Goal: Entertainment & Leisure: Consume media (video, audio)

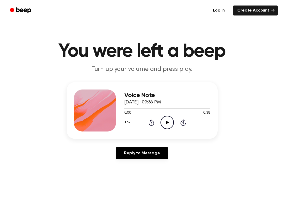
click at [168, 123] on icon "Play Audio" at bounding box center [166, 122] width 13 height 13
drag, startPoint x: 195, startPoint y: 107, endPoint x: 130, endPoint y: 112, distance: 65.6
click at [130, 112] on div "0:33 0:38 Your browser does not support the [object Object] element." at bounding box center [167, 111] width 86 height 10
click at [125, 109] on div at bounding box center [167, 108] width 86 height 4
click at [166, 120] on icon "Play Audio" at bounding box center [166, 122] width 13 height 13
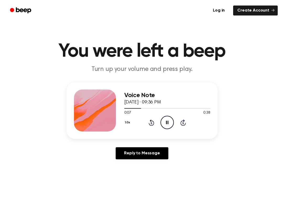
click at [167, 126] on icon "Pause Audio" at bounding box center [166, 122] width 13 height 13
click at [167, 125] on icon "Play Audio" at bounding box center [166, 122] width 13 height 13
click at [167, 124] on icon "Pause Audio" at bounding box center [166, 122] width 13 height 13
click at [135, 107] on div at bounding box center [167, 108] width 86 height 4
click at [165, 118] on icon "Play Audio" at bounding box center [166, 122] width 13 height 13
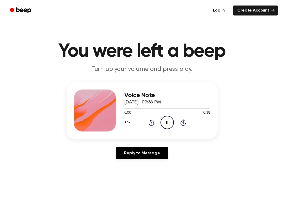
click at [166, 117] on icon "Pause Audio" at bounding box center [166, 122] width 13 height 13
click at [166, 117] on icon "Play Audio" at bounding box center [166, 122] width 13 height 13
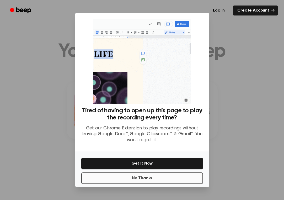
click at [126, 184] on button "No Thanks" at bounding box center [142, 178] width 122 height 12
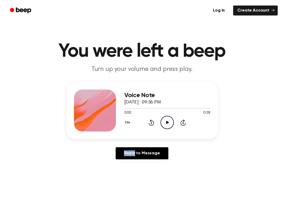
click at [165, 127] on icon "Play Audio" at bounding box center [166, 122] width 13 height 13
click at [183, 120] on icon at bounding box center [183, 122] width 6 height 6
click at [153, 122] on icon "Rewind 5 seconds" at bounding box center [151, 122] width 6 height 7
click at [166, 124] on icon "Pause Audio" at bounding box center [166, 122] width 13 height 13
click at [166, 124] on icon "Play Audio" at bounding box center [166, 122] width 13 height 13
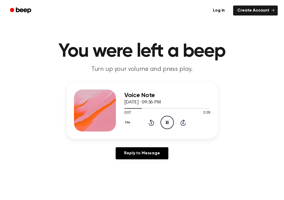
click at [166, 124] on icon "Pause Audio" at bounding box center [166, 122] width 13 height 13
click at [161, 122] on circle at bounding box center [167, 122] width 13 height 13
click at [163, 123] on icon "Pause Audio" at bounding box center [166, 122] width 13 height 13
click at [163, 123] on icon "Play Audio" at bounding box center [166, 122] width 13 height 13
click at [163, 123] on icon "Pause Audio" at bounding box center [166, 122] width 13 height 13
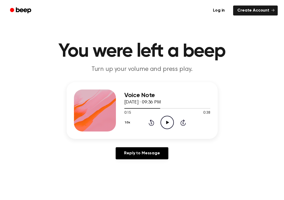
click at [165, 120] on icon "Play Audio" at bounding box center [166, 122] width 13 height 13
click at [165, 120] on icon "Pause Audio" at bounding box center [166, 122] width 13 height 13
click at [166, 118] on icon "Play Audio" at bounding box center [166, 122] width 13 height 13
click at [149, 119] on div "1.0x Rewind 5 seconds Pause Audio Skip 5 seconds" at bounding box center [167, 122] width 86 height 13
click at [171, 123] on icon "Pause Audio" at bounding box center [166, 122] width 13 height 13
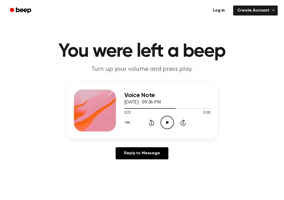
click at [162, 118] on circle at bounding box center [167, 122] width 13 height 13
click at [167, 121] on icon at bounding box center [167, 121] width 2 height 3
click at [167, 121] on icon "Play Audio" at bounding box center [166, 122] width 13 height 13
click at [167, 121] on icon at bounding box center [167, 121] width 2 height 3
click at [190, 108] on div at bounding box center [167, 108] width 86 height 4
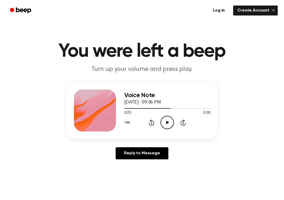
click at [169, 118] on icon "Play Audio" at bounding box center [166, 122] width 13 height 13
click at [181, 120] on icon "Skip 5 seconds" at bounding box center [183, 122] width 6 height 7
click at [167, 121] on icon "Play Audio" at bounding box center [166, 122] width 13 height 13
